Goal: Find contact information: Find contact information

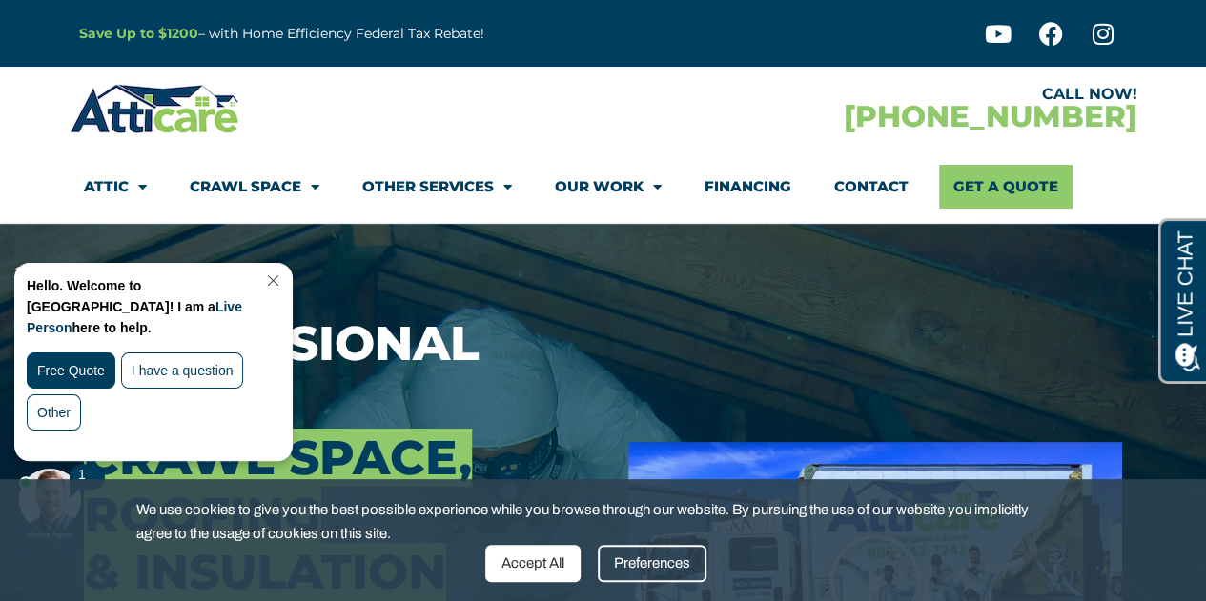
click at [284, 285] on link "Close Chat" at bounding box center [271, 281] width 26 height 14
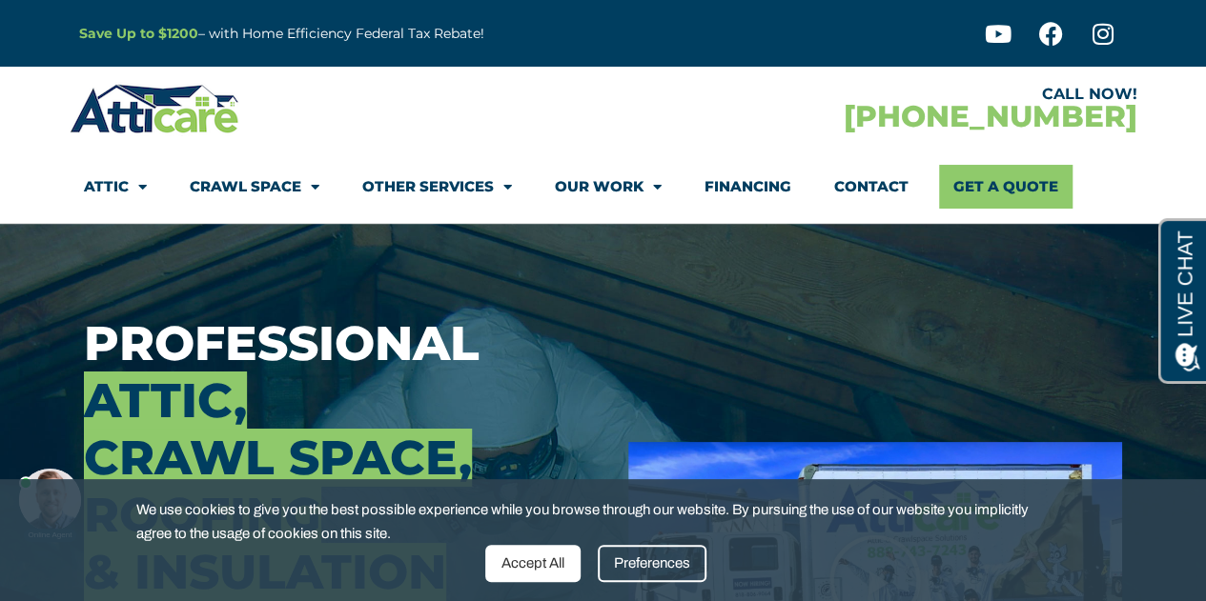
click at [130, 174] on span "Menu" at bounding box center [138, 187] width 18 height 33
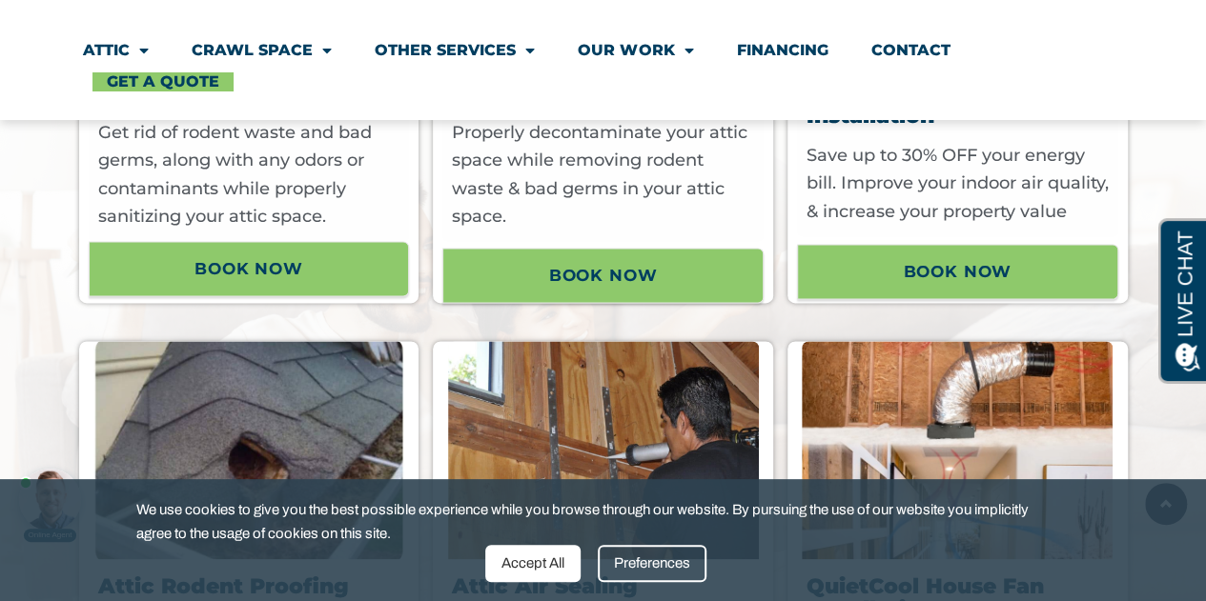
scroll to position [1349, 0]
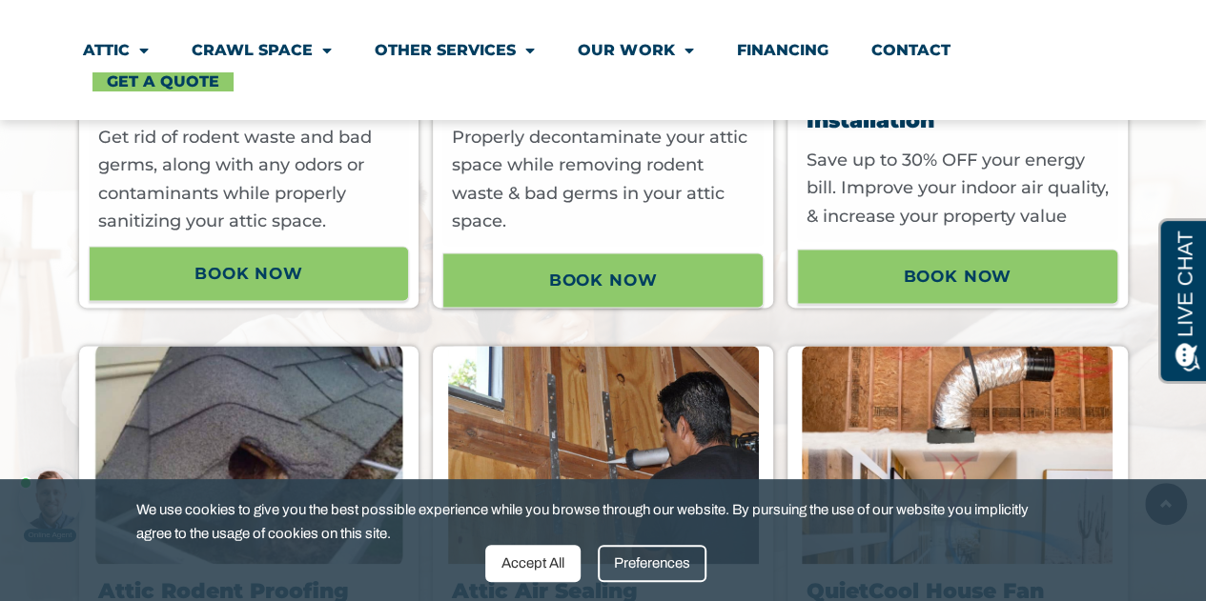
click at [531, 554] on div "Accept All" at bounding box center [532, 563] width 95 height 37
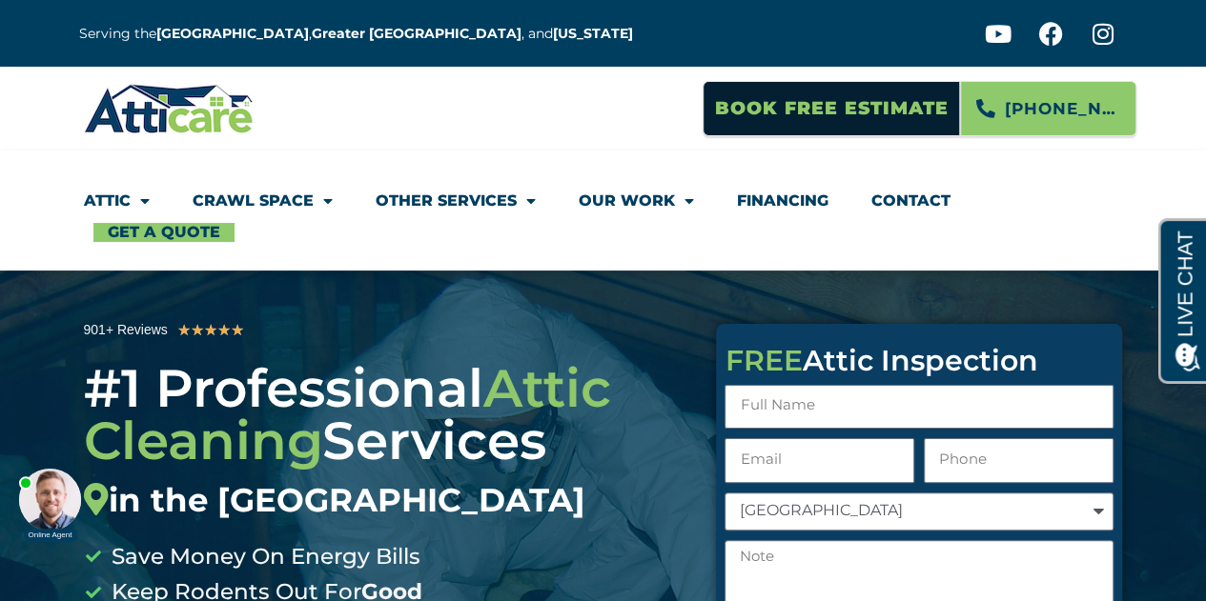
scroll to position [17, 0]
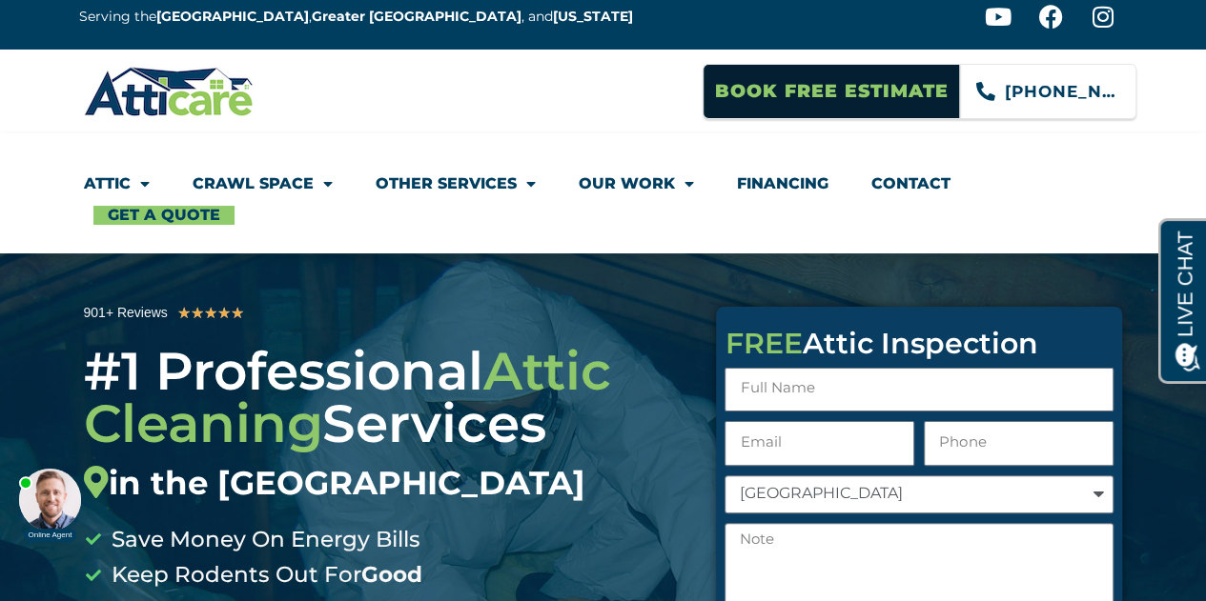
click at [1039, 91] on span "925-529-4271" at bounding box center [1063, 91] width 116 height 32
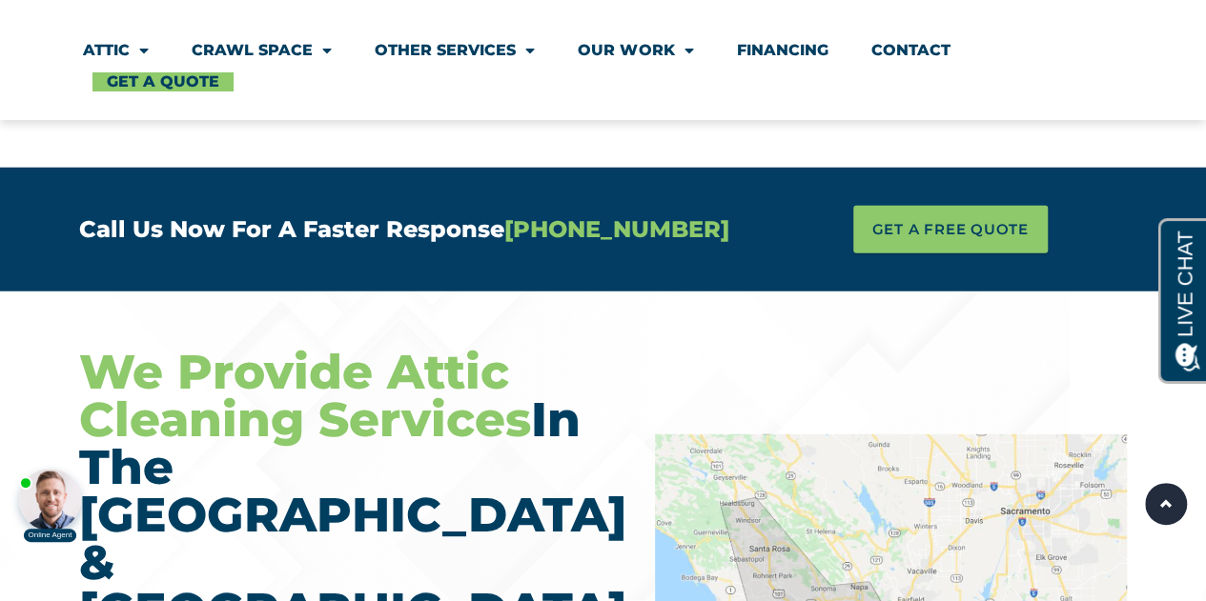
scroll to position [6127, 0]
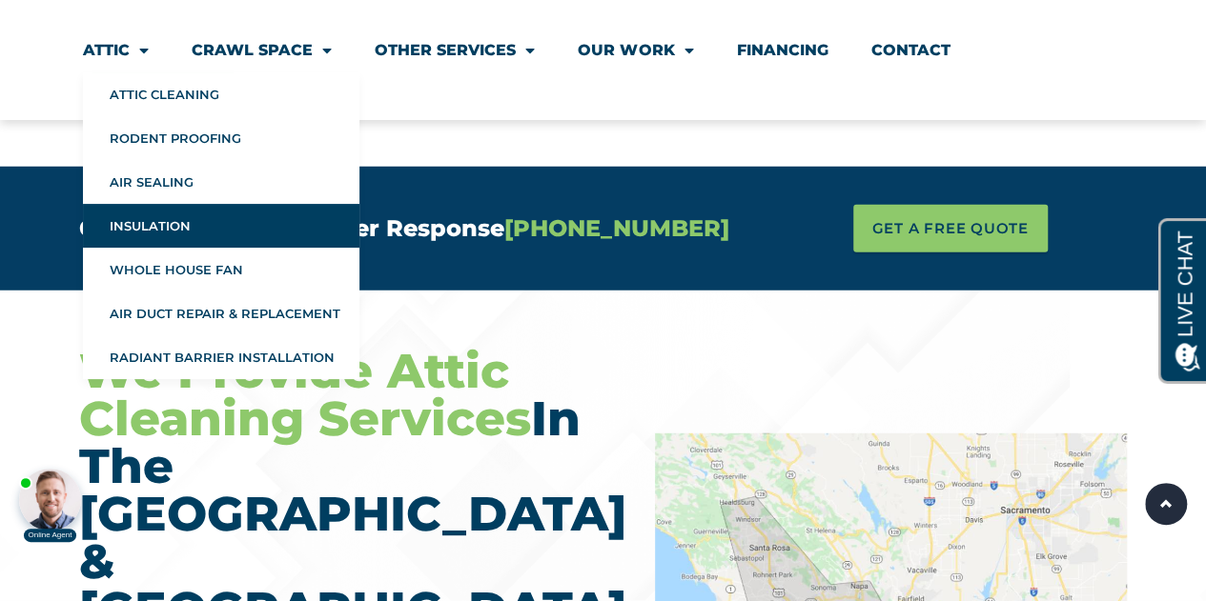
click at [146, 228] on link "Insulation" at bounding box center [221, 226] width 276 height 44
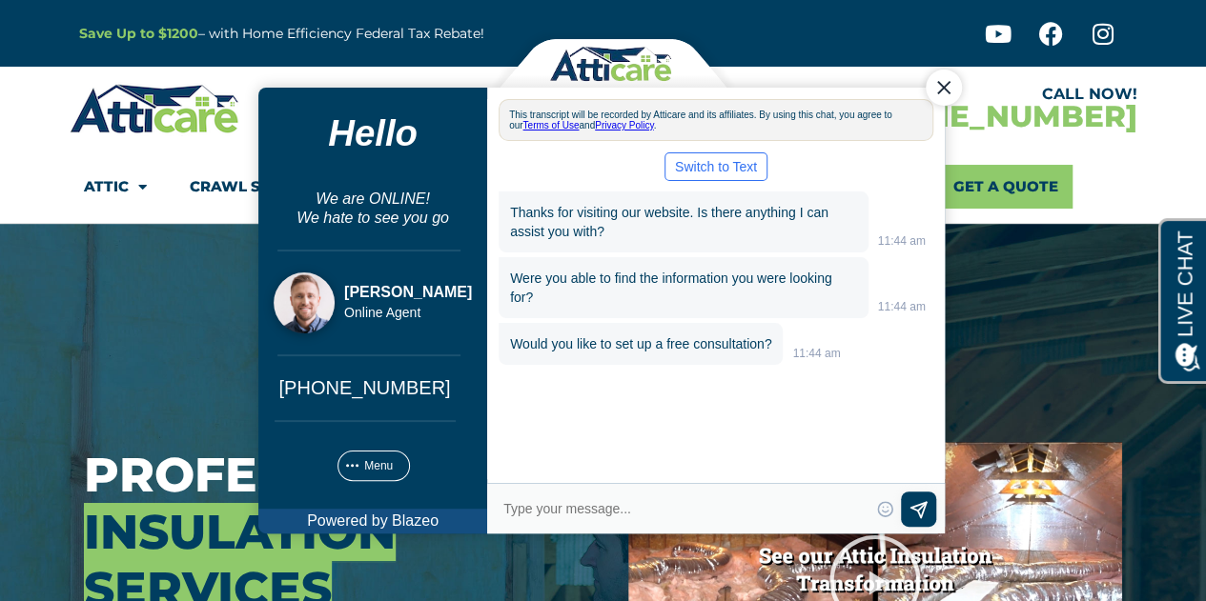
click at [943, 89] on div "Close Chat" at bounding box center [942, 87] width 36 height 36
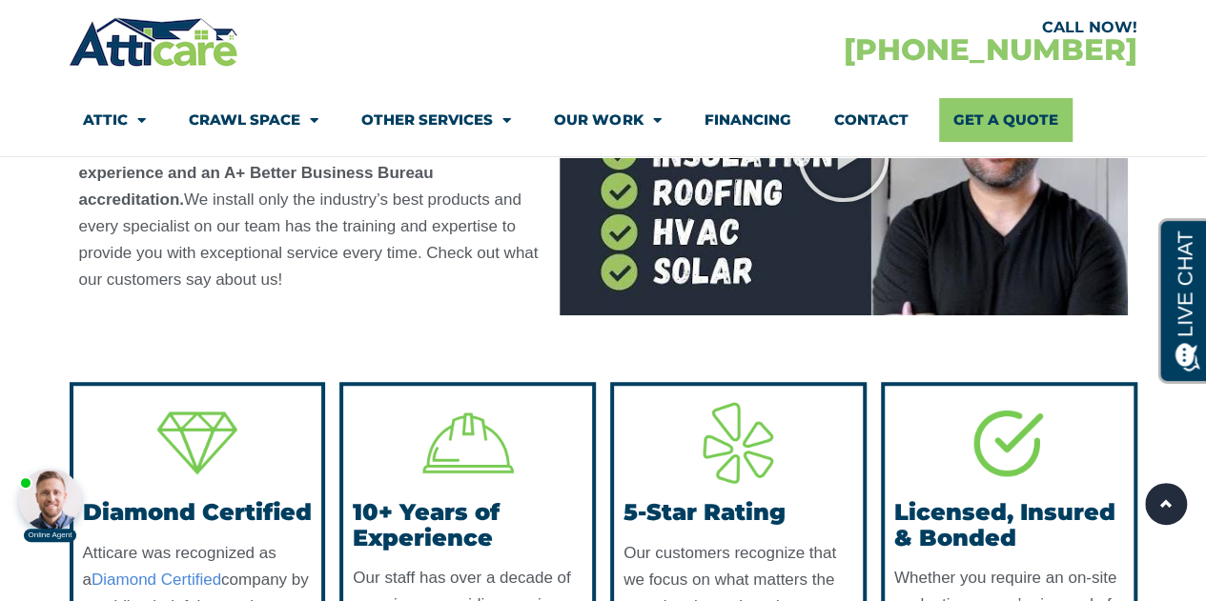
scroll to position [7705, 0]
